Goal: Navigation & Orientation: Find specific page/section

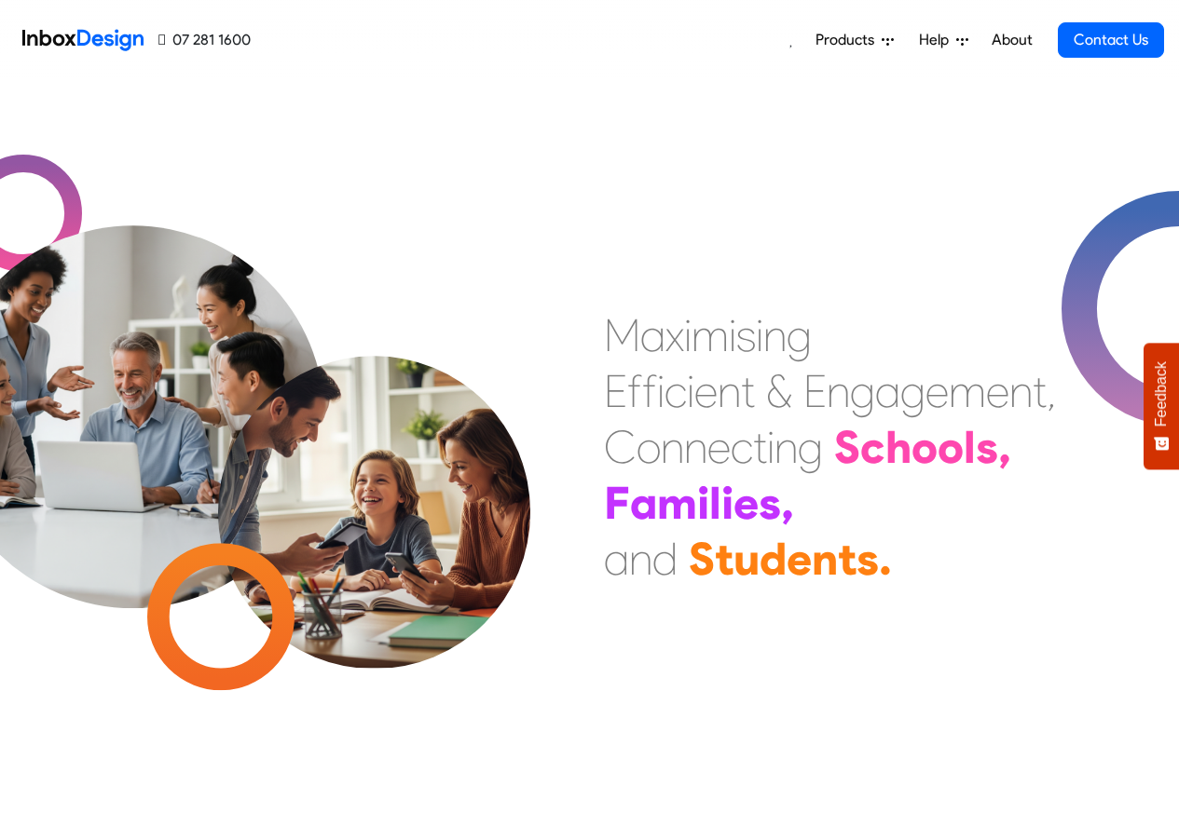
click at [848, 38] on span "Products" at bounding box center [848, 40] width 66 height 22
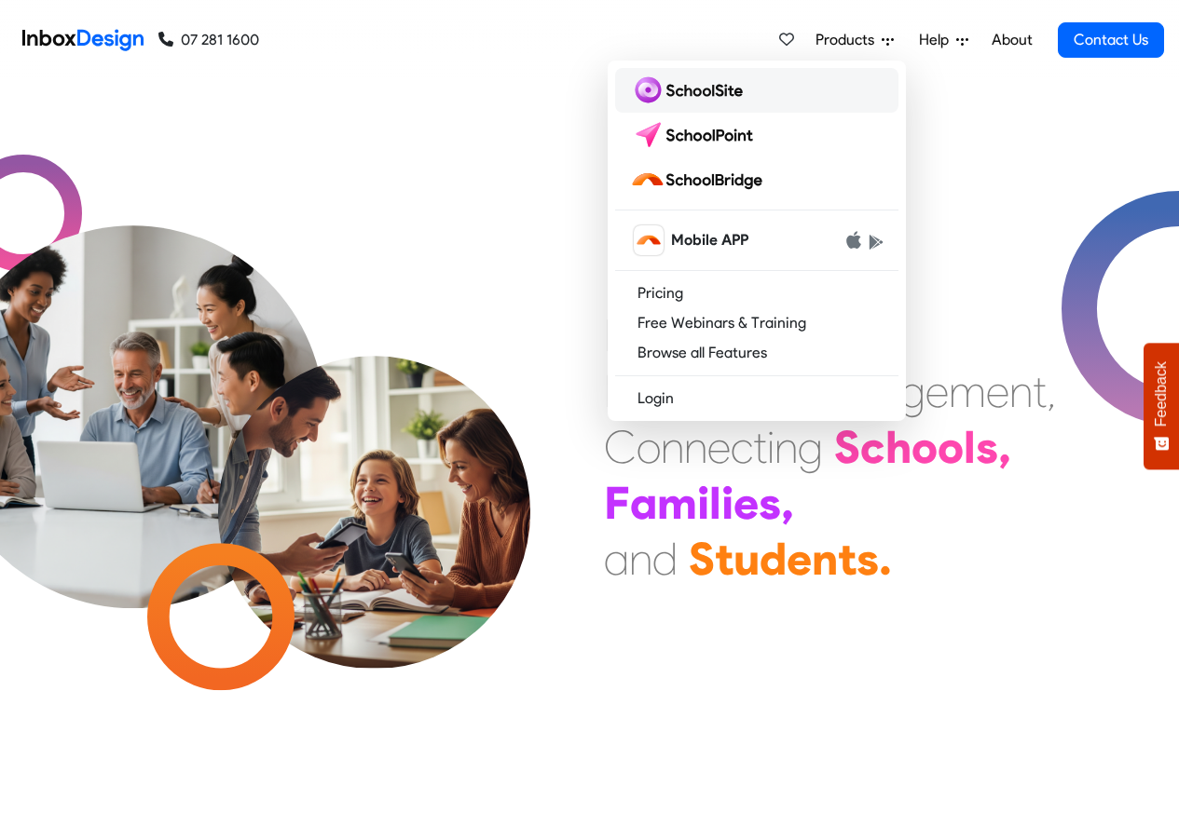
click at [701, 92] on img at bounding box center [690, 90] width 120 height 30
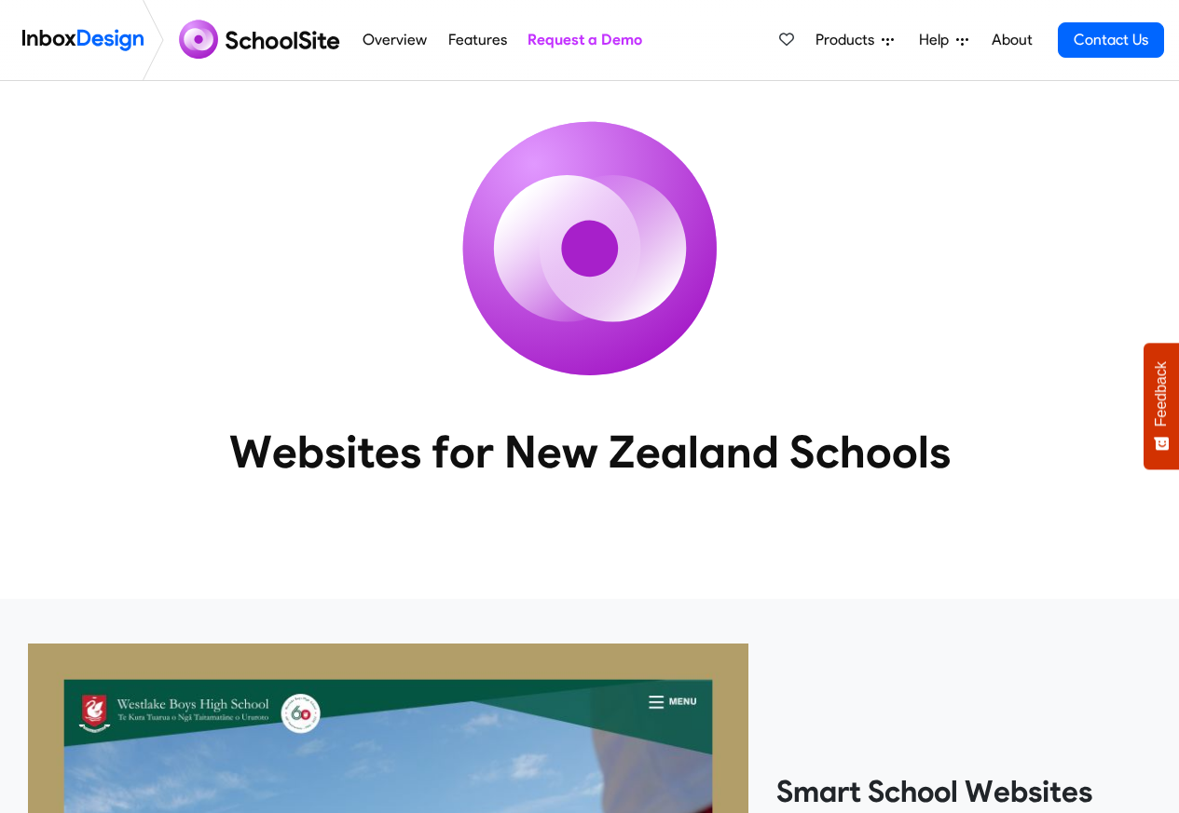
click at [840, 46] on span "Products" at bounding box center [848, 40] width 66 height 22
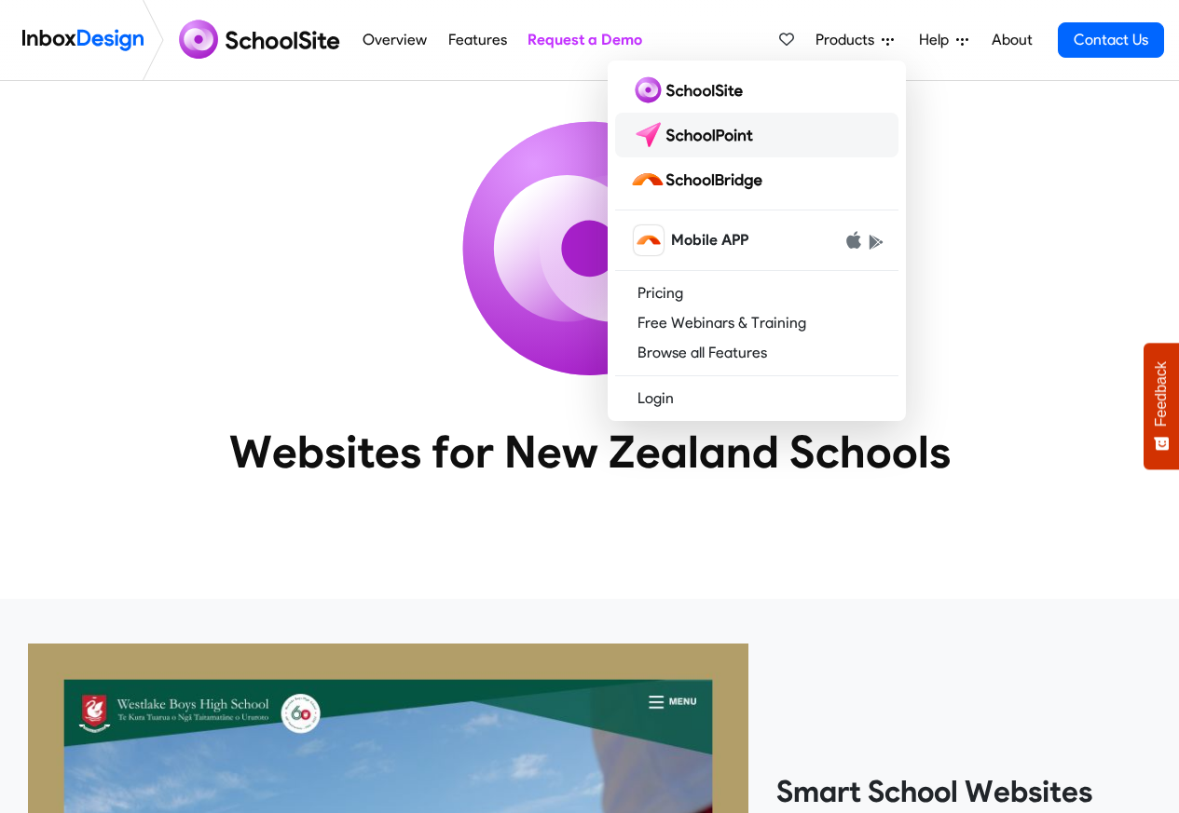
click at [708, 134] on img at bounding box center [695, 135] width 131 height 30
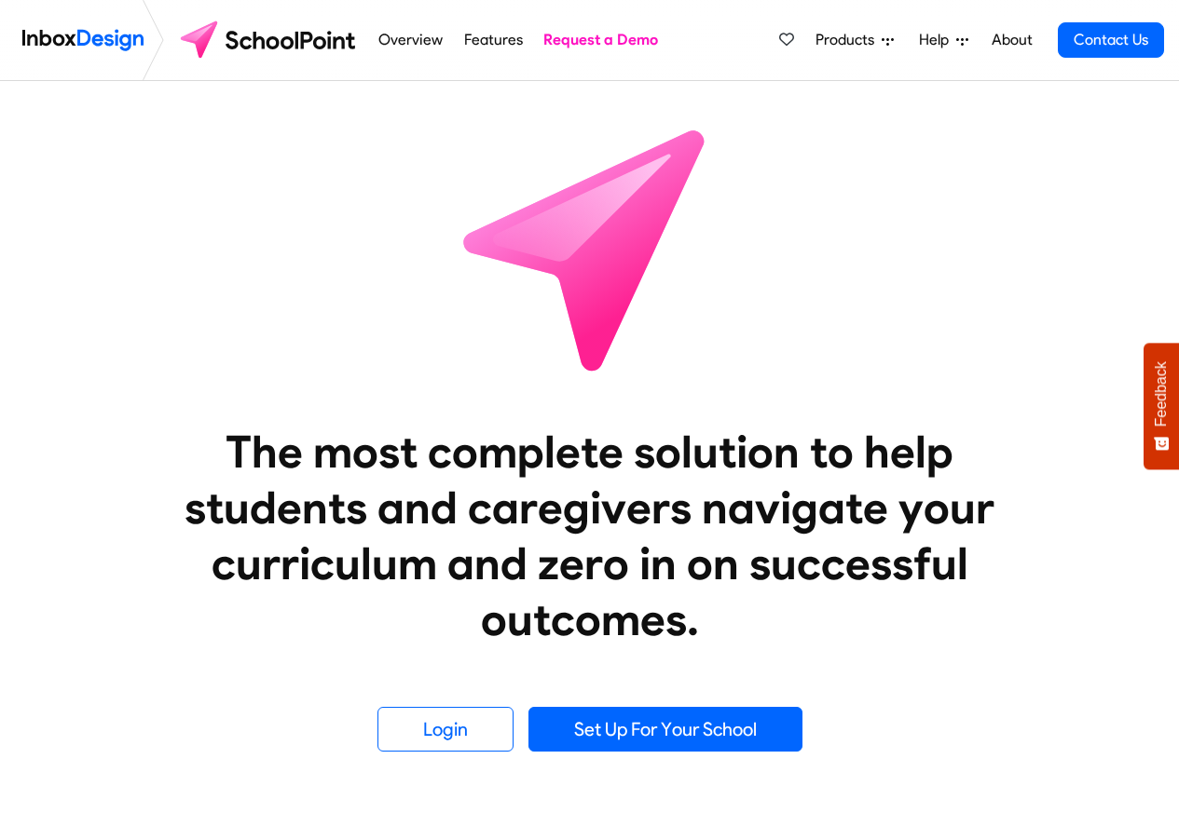
click at [835, 41] on span "Products" at bounding box center [848, 40] width 66 height 22
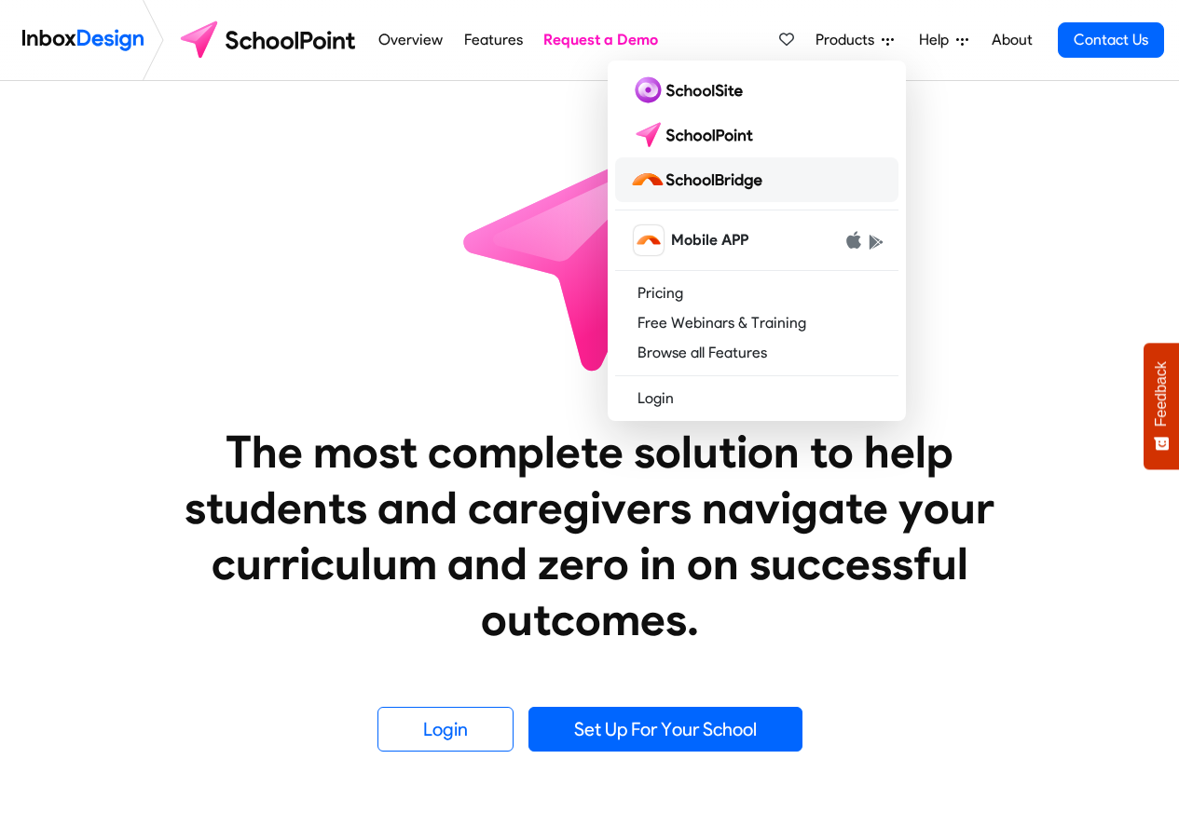
click at [687, 178] on img at bounding box center [700, 180] width 140 height 30
